Goal: Transaction & Acquisition: Purchase product/service

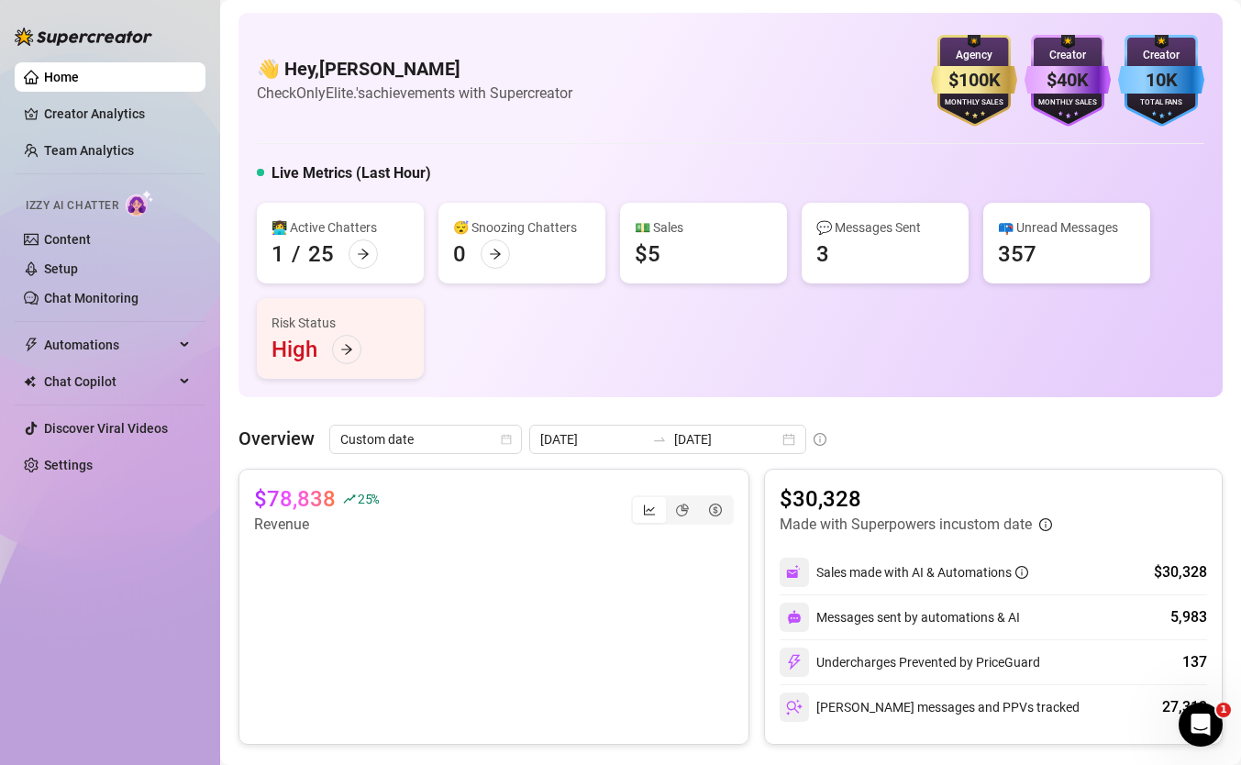
scroll to position [188, 0]
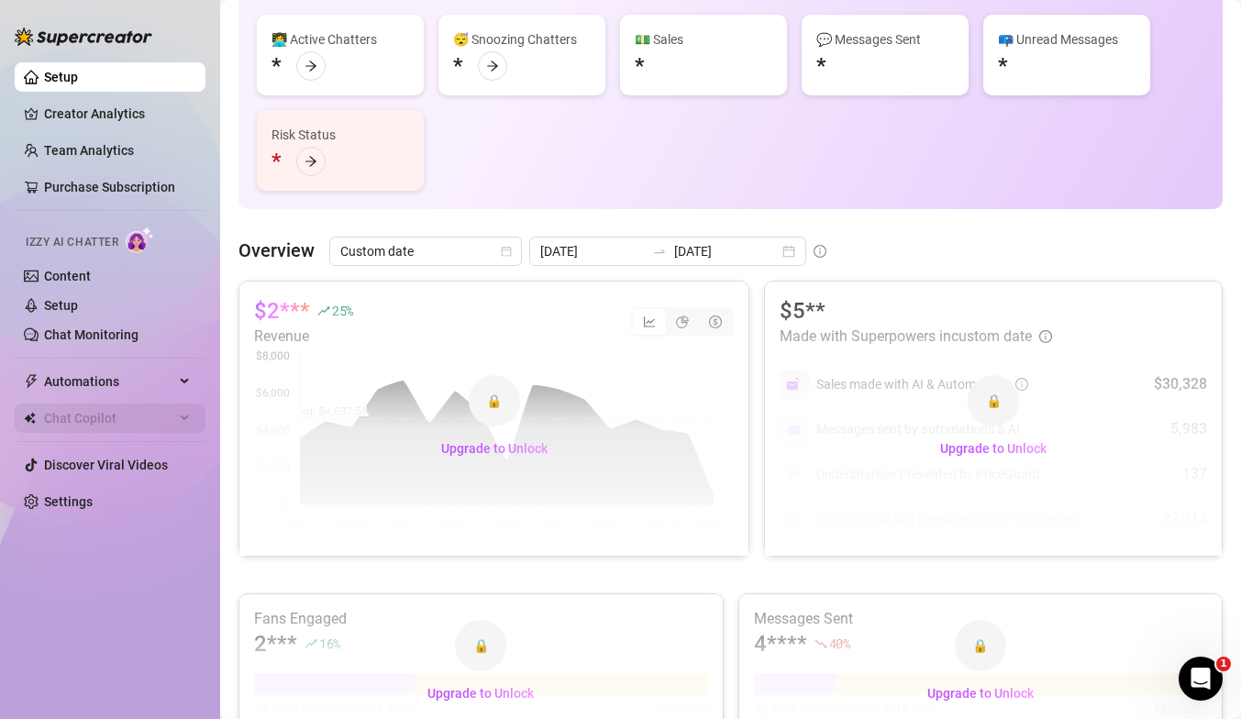
click at [103, 425] on span "Chat Copilot" at bounding box center [109, 417] width 130 height 29
click at [86, 383] on span "Automations" at bounding box center [109, 381] width 130 height 29
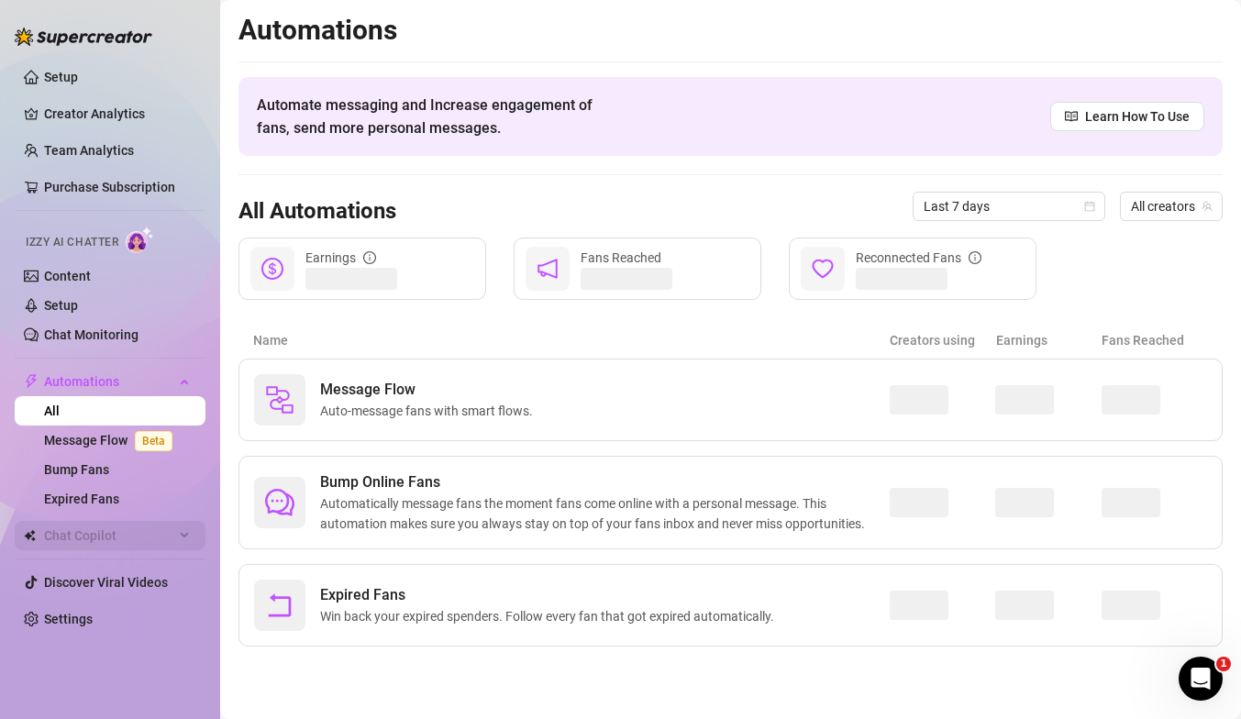
click at [97, 530] on span "Chat Copilot" at bounding box center [109, 535] width 130 height 29
click at [96, 528] on span "Chat Copilot" at bounding box center [109, 535] width 130 height 29
click at [112, 189] on link "Purchase Subscription" at bounding box center [109, 187] width 131 height 15
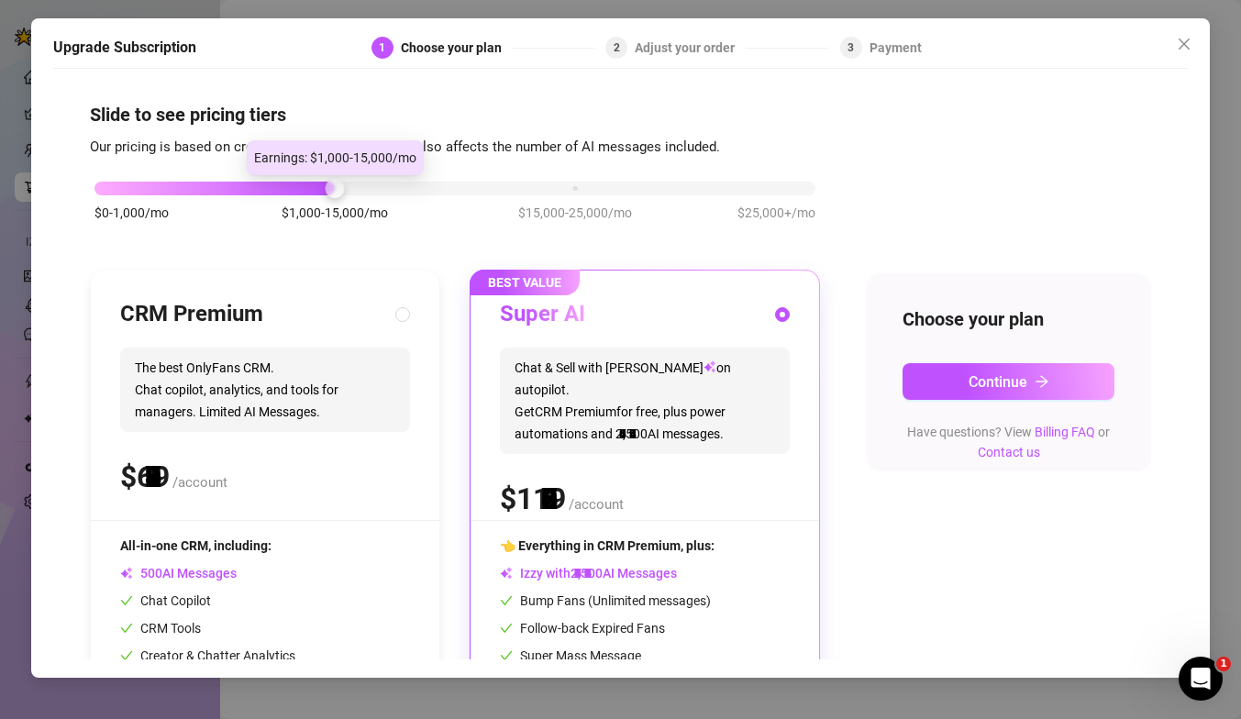
drag, startPoint x: 338, startPoint y: 191, endPoint x: 288, endPoint y: 221, distance: 58.8
click at [288, 189] on div "$0-1,000/mo $1,000-15,000/mo $15,000-25,000/mo $25,000+/mo" at bounding box center [454, 183] width 721 height 11
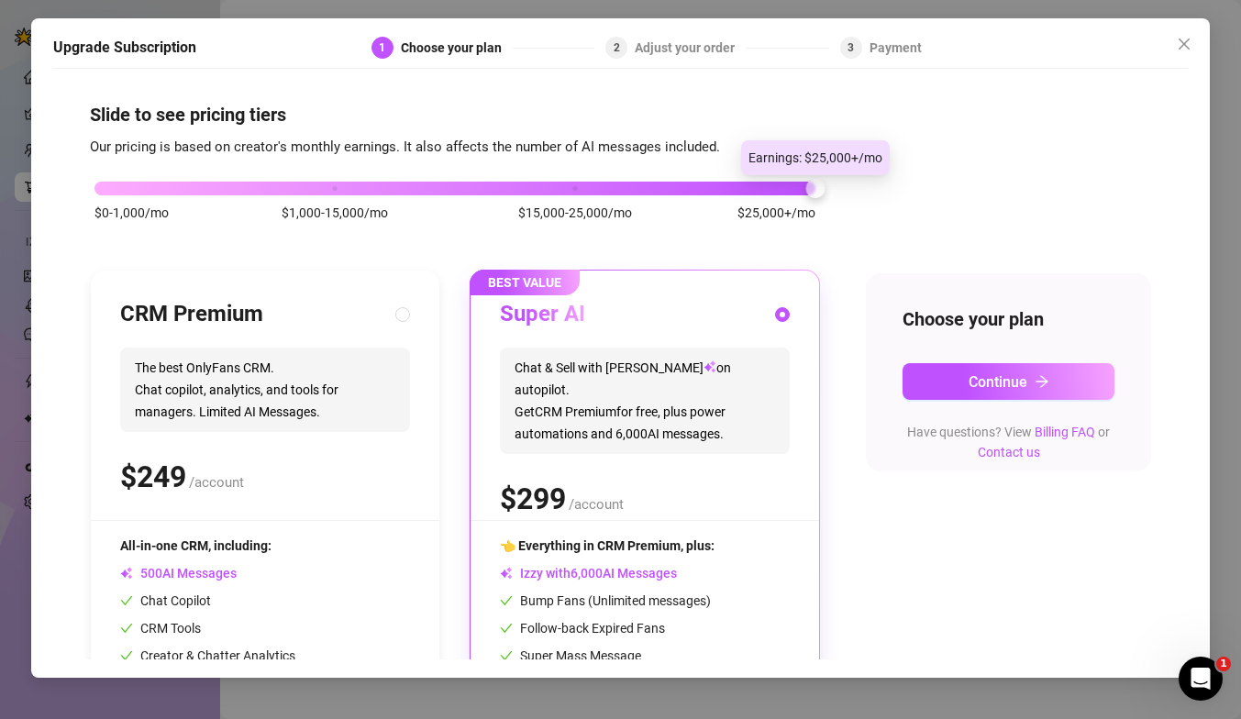
drag, startPoint x: 318, startPoint y: 177, endPoint x: 758, endPoint y: 229, distance: 443.2
click at [758, 229] on div "$0-1,000/mo $1,000-15,000/mo $15,000-25,000/mo $25,000+/mo" at bounding box center [455, 211] width 730 height 104
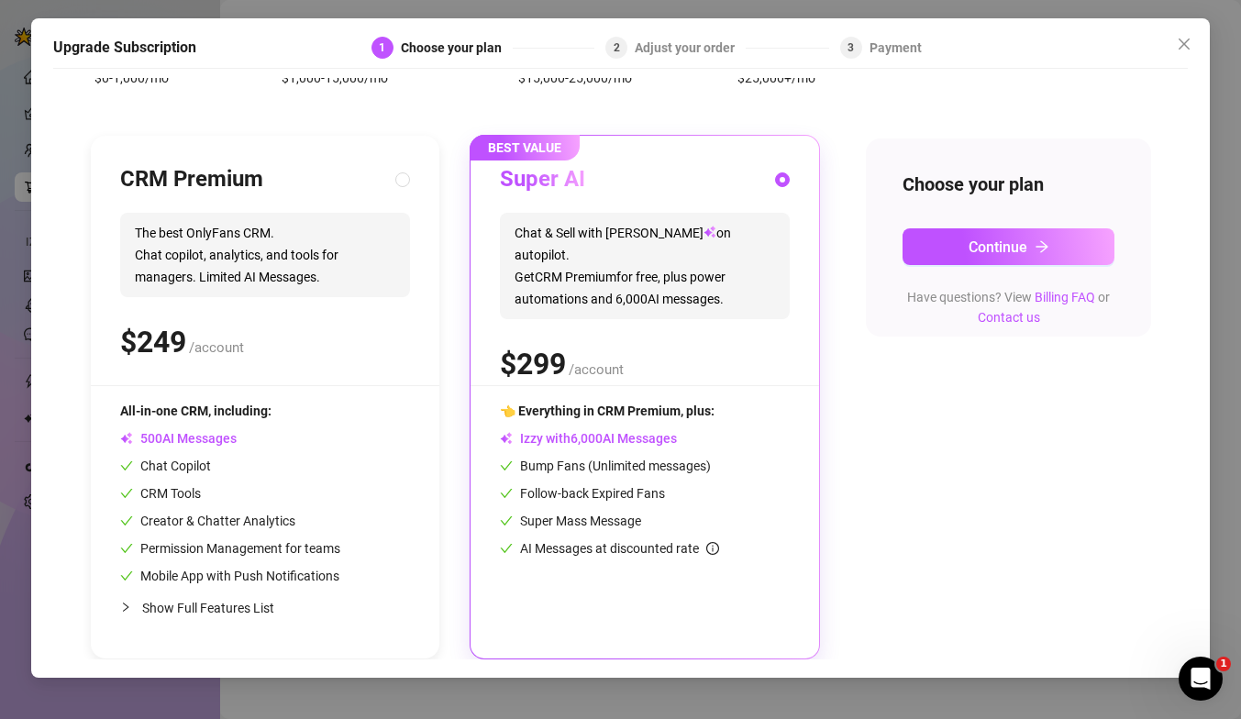
scroll to position [135, 0]
click at [1188, 34] on button "Close" at bounding box center [1183, 43] width 29 height 29
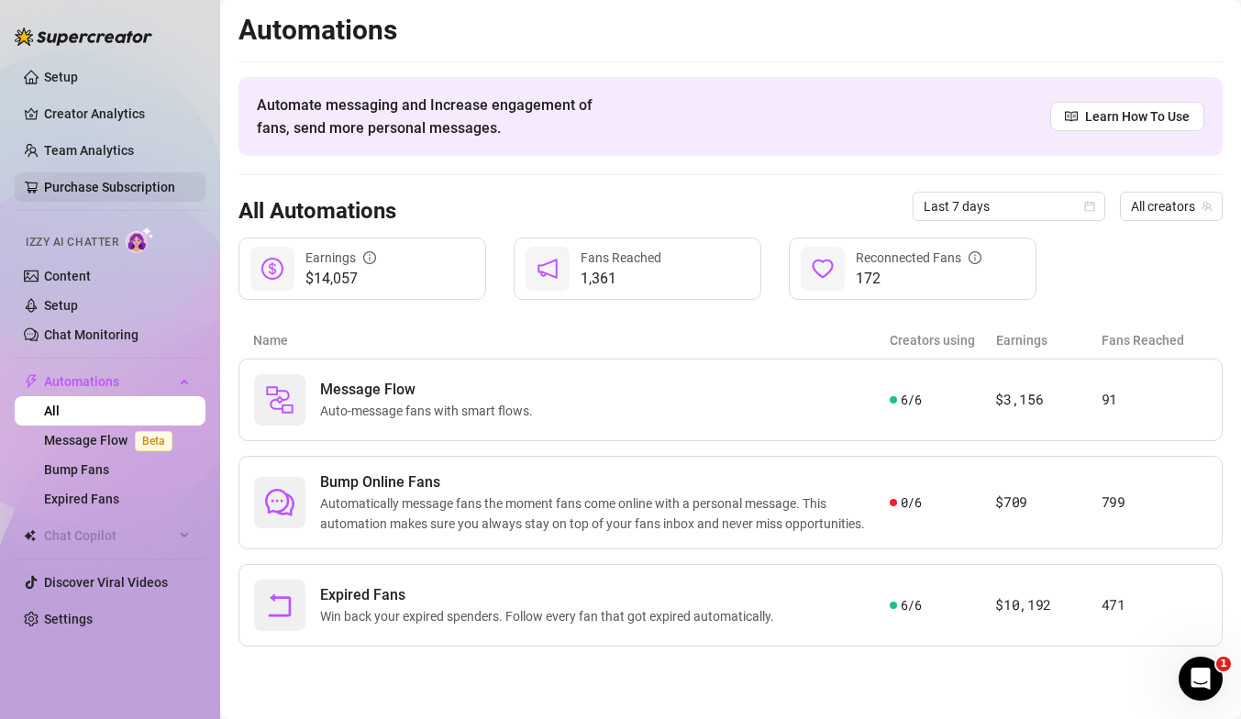
click at [69, 180] on link "Purchase Subscription" at bounding box center [109, 187] width 131 height 15
